Goal: Information Seeking & Learning: Check status

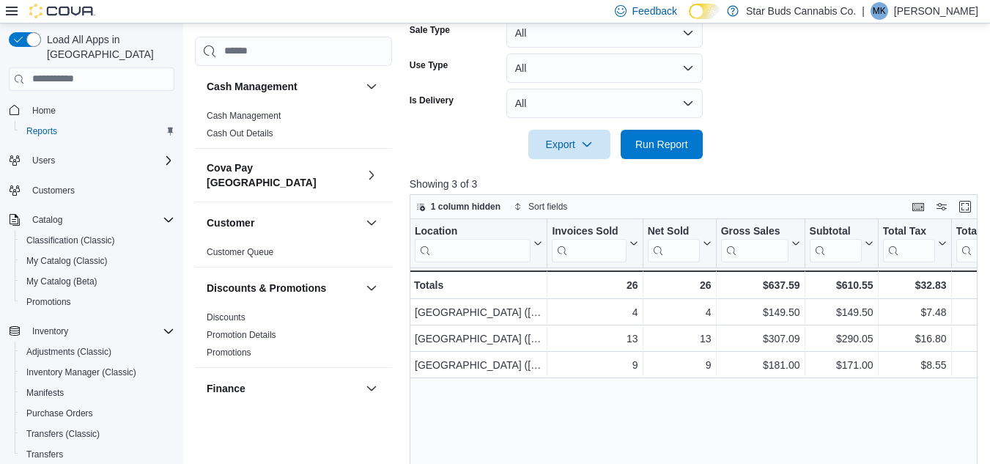
scroll to position [489, 0]
